Goal: Task Accomplishment & Management: Manage account settings

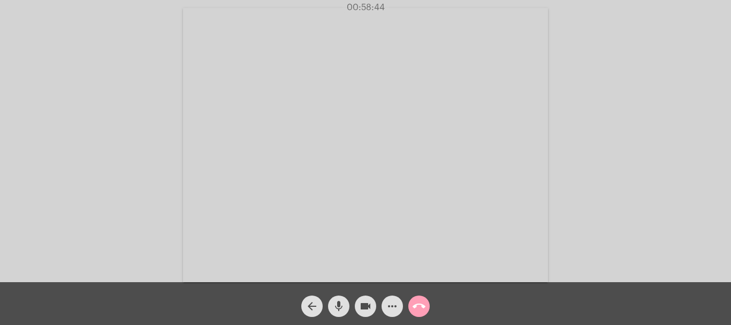
click at [414, 308] on mat-icon "call_end" at bounding box center [419, 306] width 13 height 13
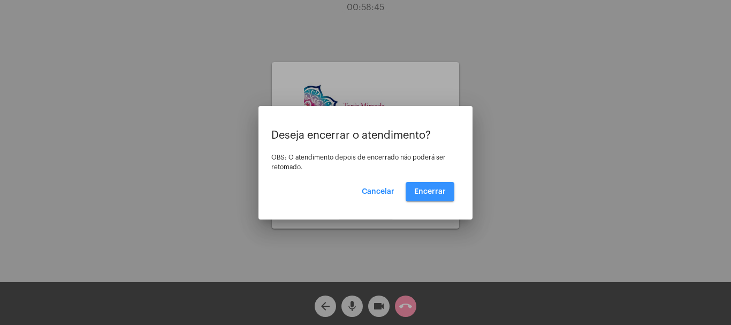
click at [427, 192] on span "Encerrar" at bounding box center [430, 191] width 32 height 7
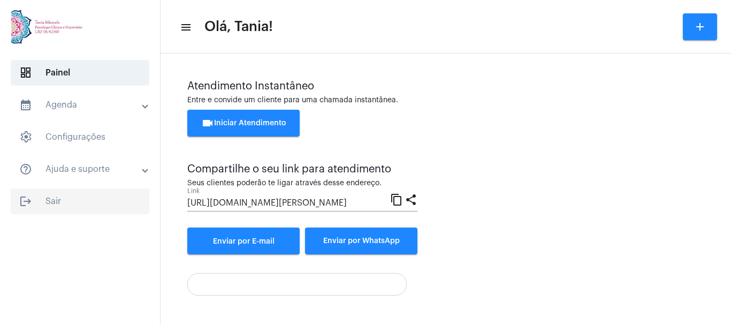
click at [54, 200] on span "logout Sair" at bounding box center [80, 201] width 139 height 26
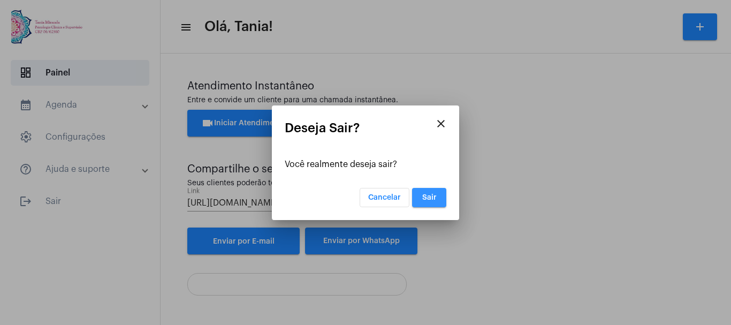
click at [427, 201] on button "Sair" at bounding box center [429, 197] width 34 height 19
